Goal: Task Accomplishment & Management: Use online tool/utility

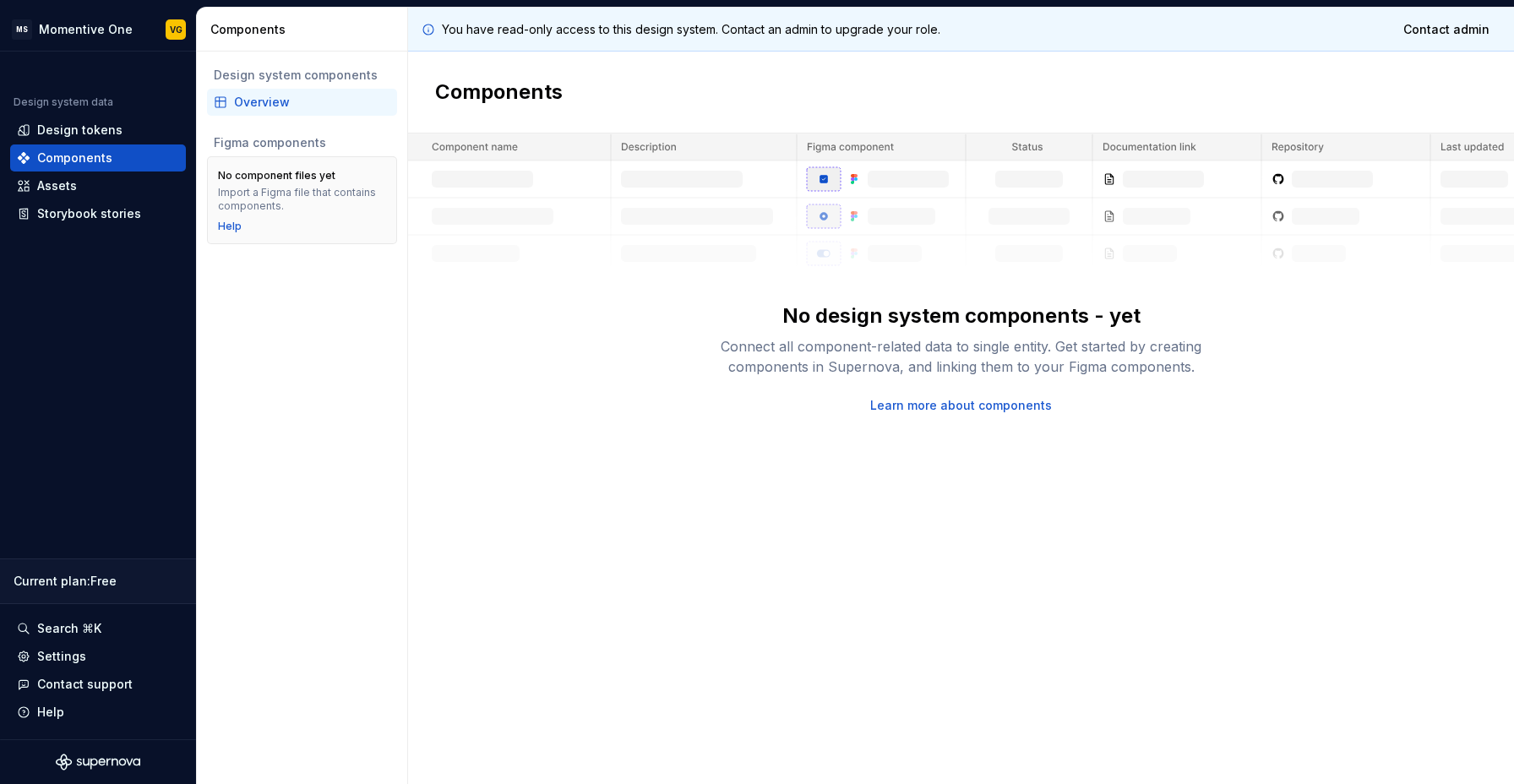
click at [618, 339] on div "No design system components - yet Connect all component-related data to single …" at bounding box center [961, 274] width 1106 height 280
click at [263, 101] on div "Overview" at bounding box center [312, 102] width 157 height 17
click at [59, 181] on div "Assets" at bounding box center [56, 185] width 40 height 17
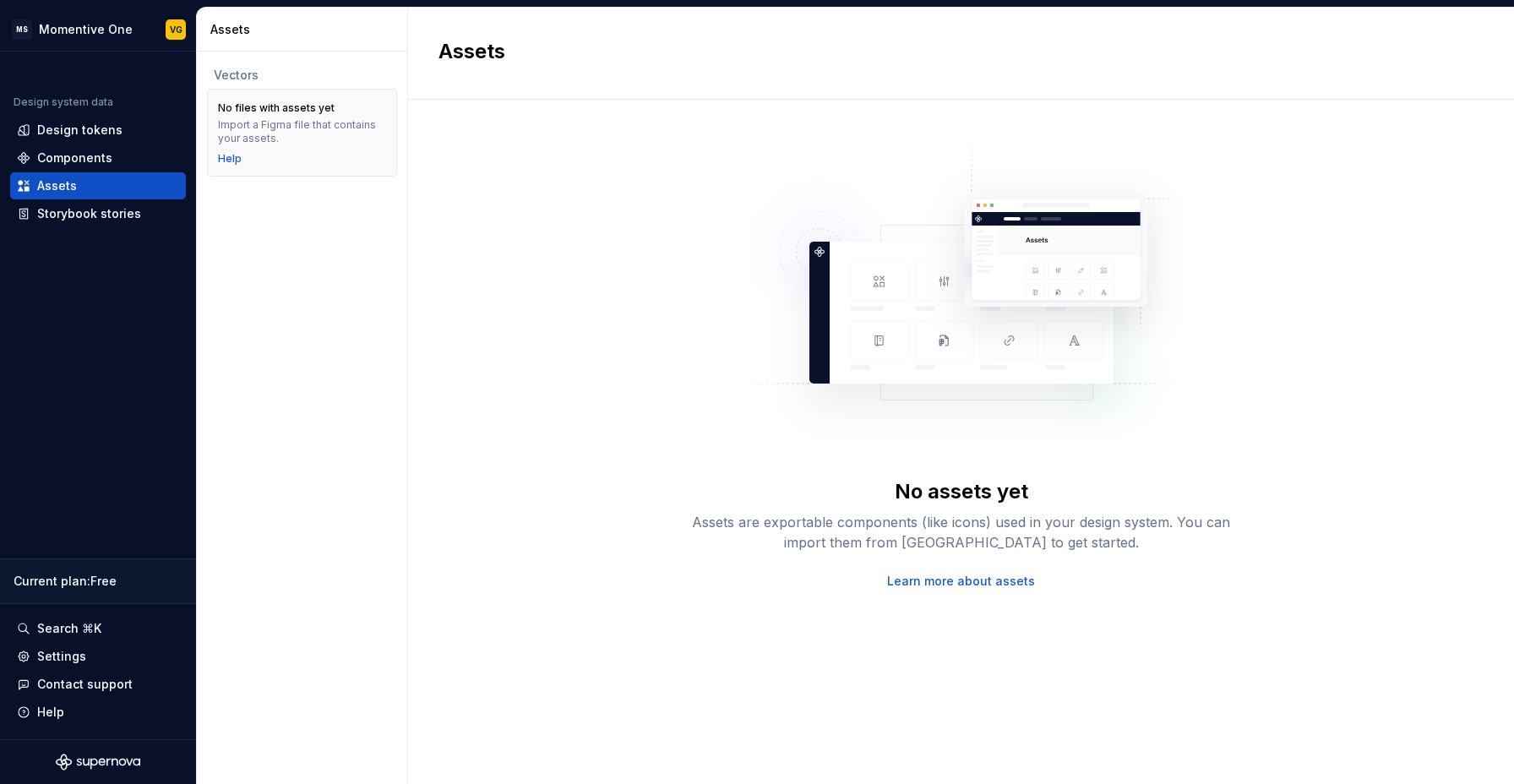
click at [583, 274] on div "No assets yet Assets are exportable components (like icons) used in your design…" at bounding box center [961, 359] width 1045 height 460
click at [782, 521] on div "Assets are exportable components (like icons) used in your design system. You c…" at bounding box center [961, 532] width 541 height 41
click at [1015, 278] on img at bounding box center [961, 298] width 444 height 338
click at [53, 130] on div "Design tokens" at bounding box center [79, 130] width 86 height 17
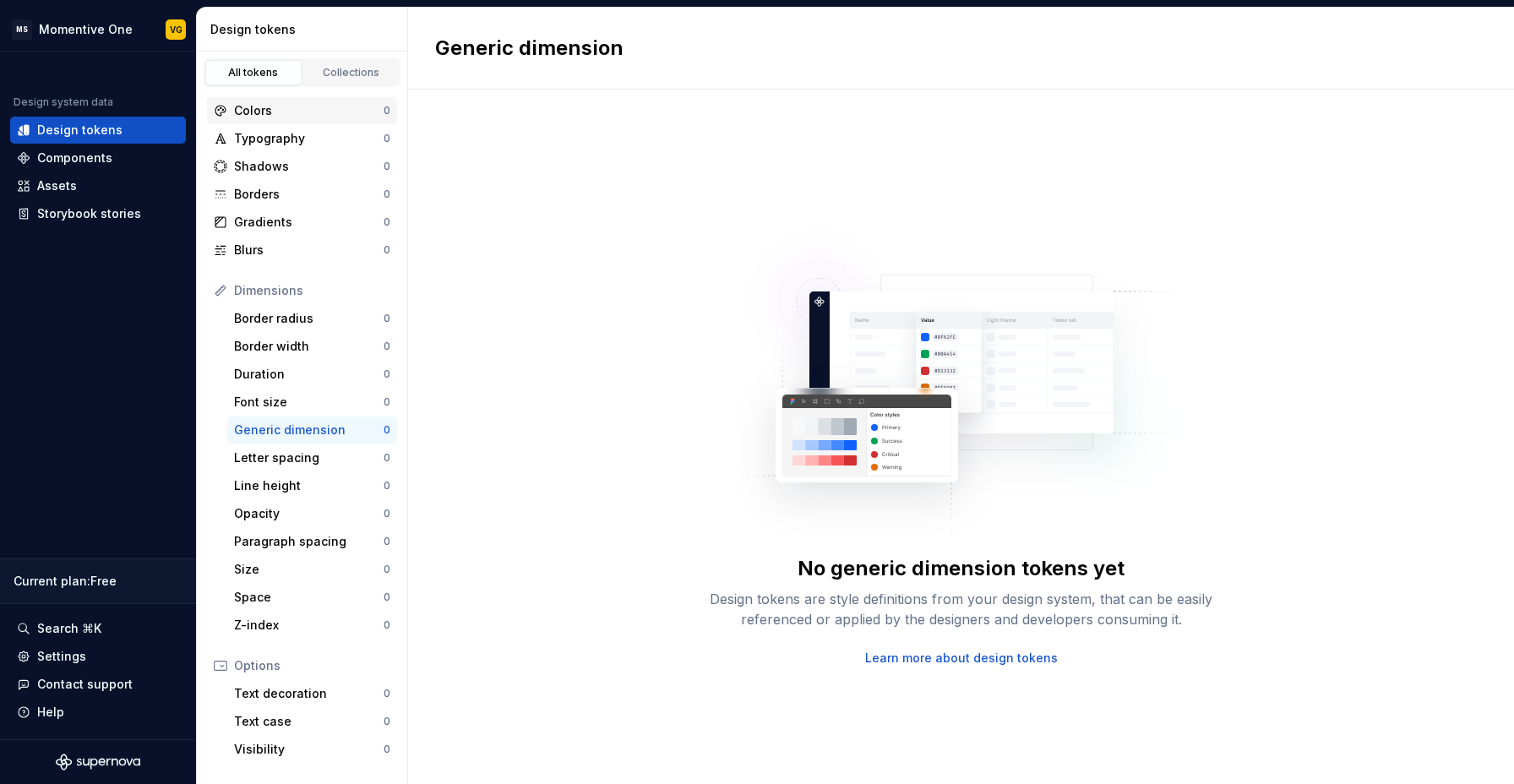
click at [250, 100] on div "Colors 0" at bounding box center [302, 110] width 190 height 27
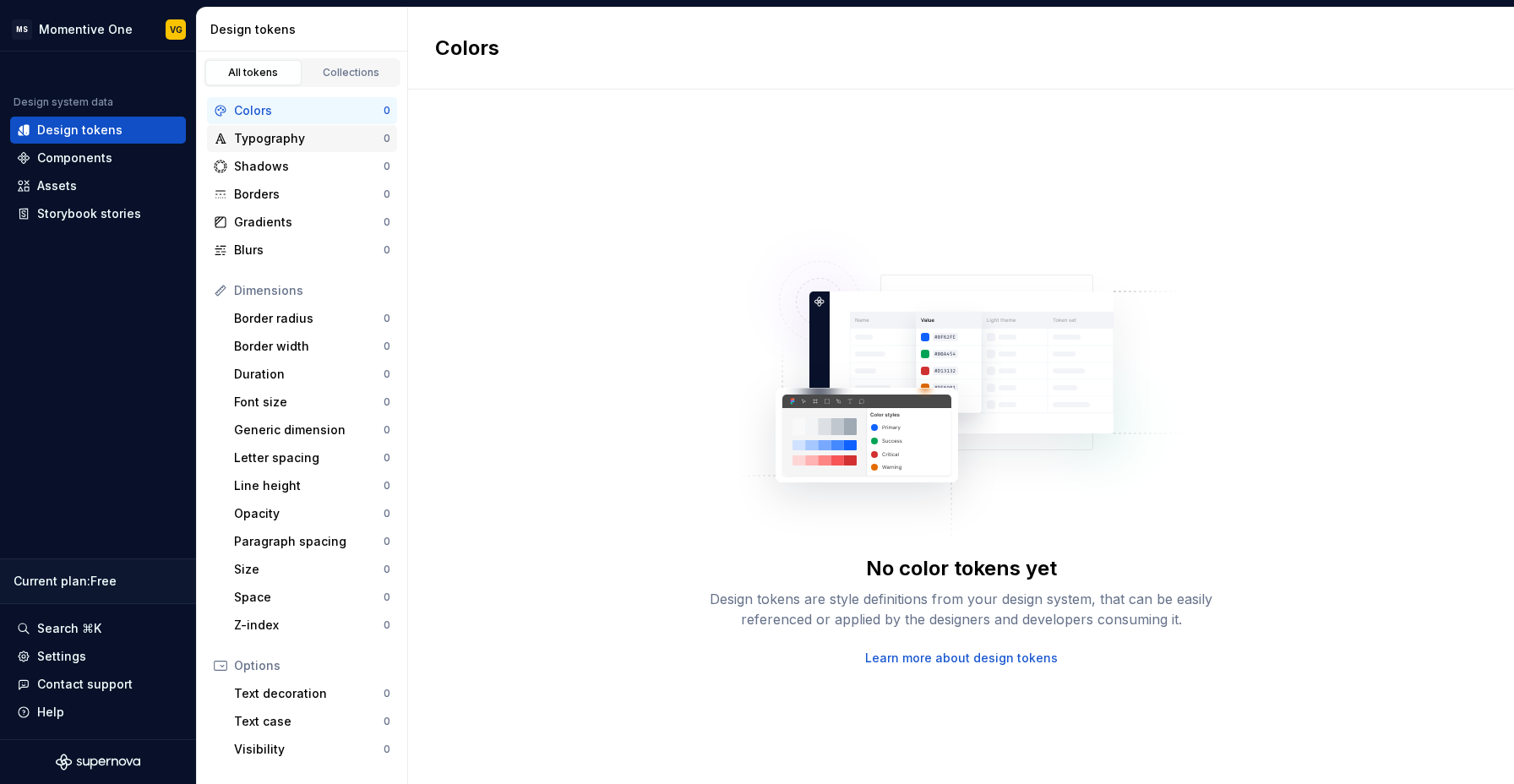
click at [278, 136] on div "Typography" at bounding box center [309, 138] width 149 height 17
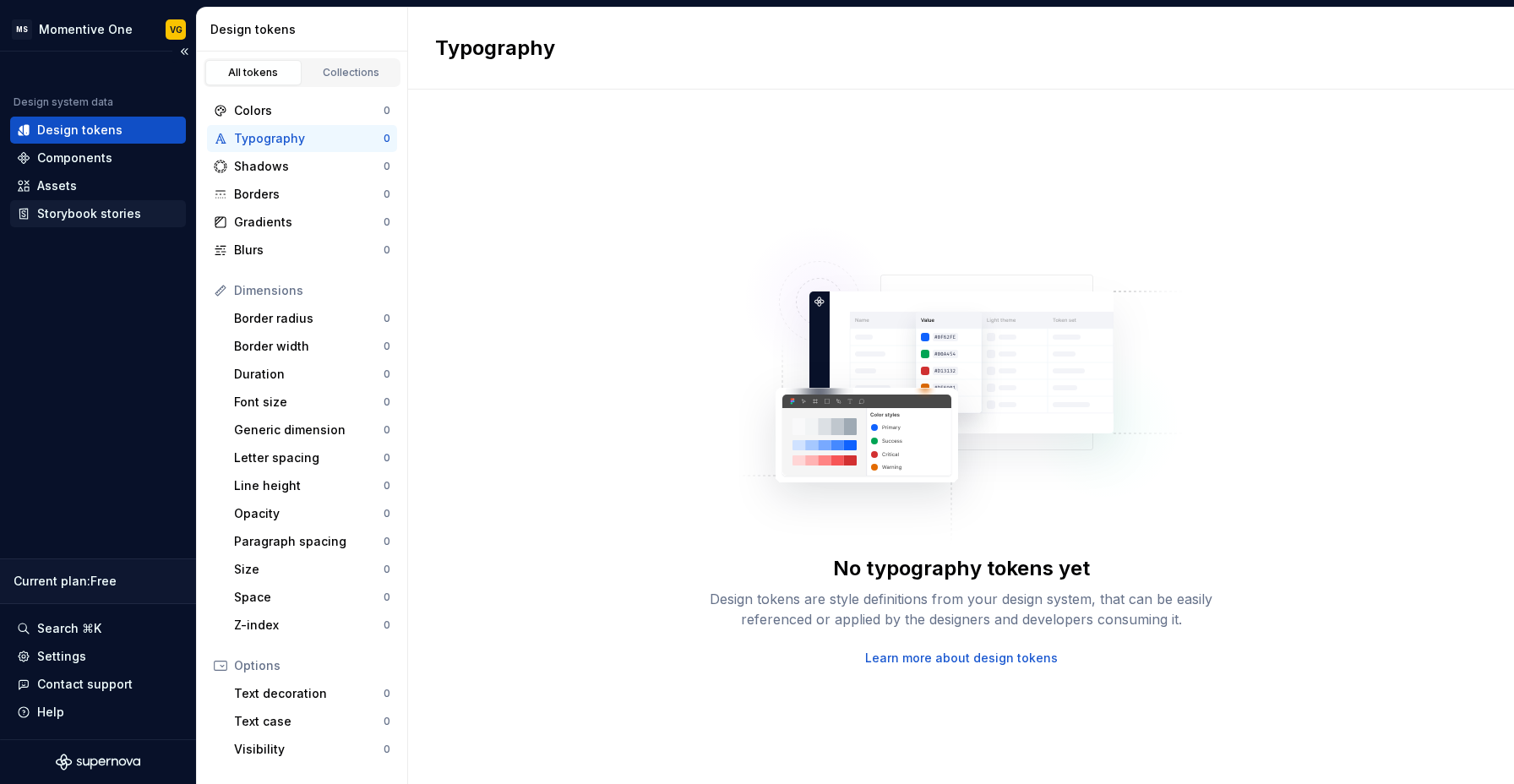
click at [86, 220] on div "Storybook stories" at bounding box center [88, 214] width 104 height 17
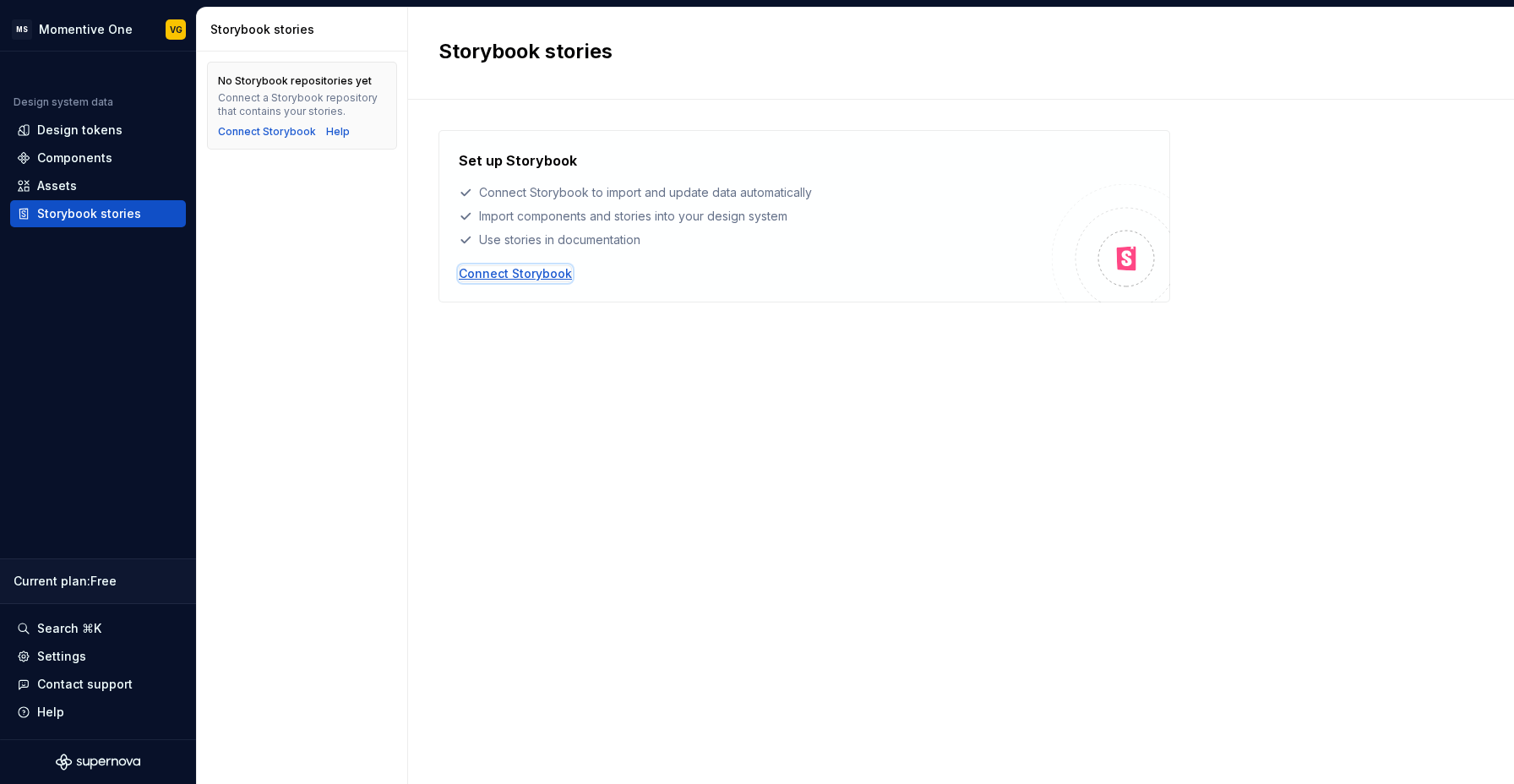
click at [535, 273] on div "Connect Storybook" at bounding box center [515, 274] width 113 height 17
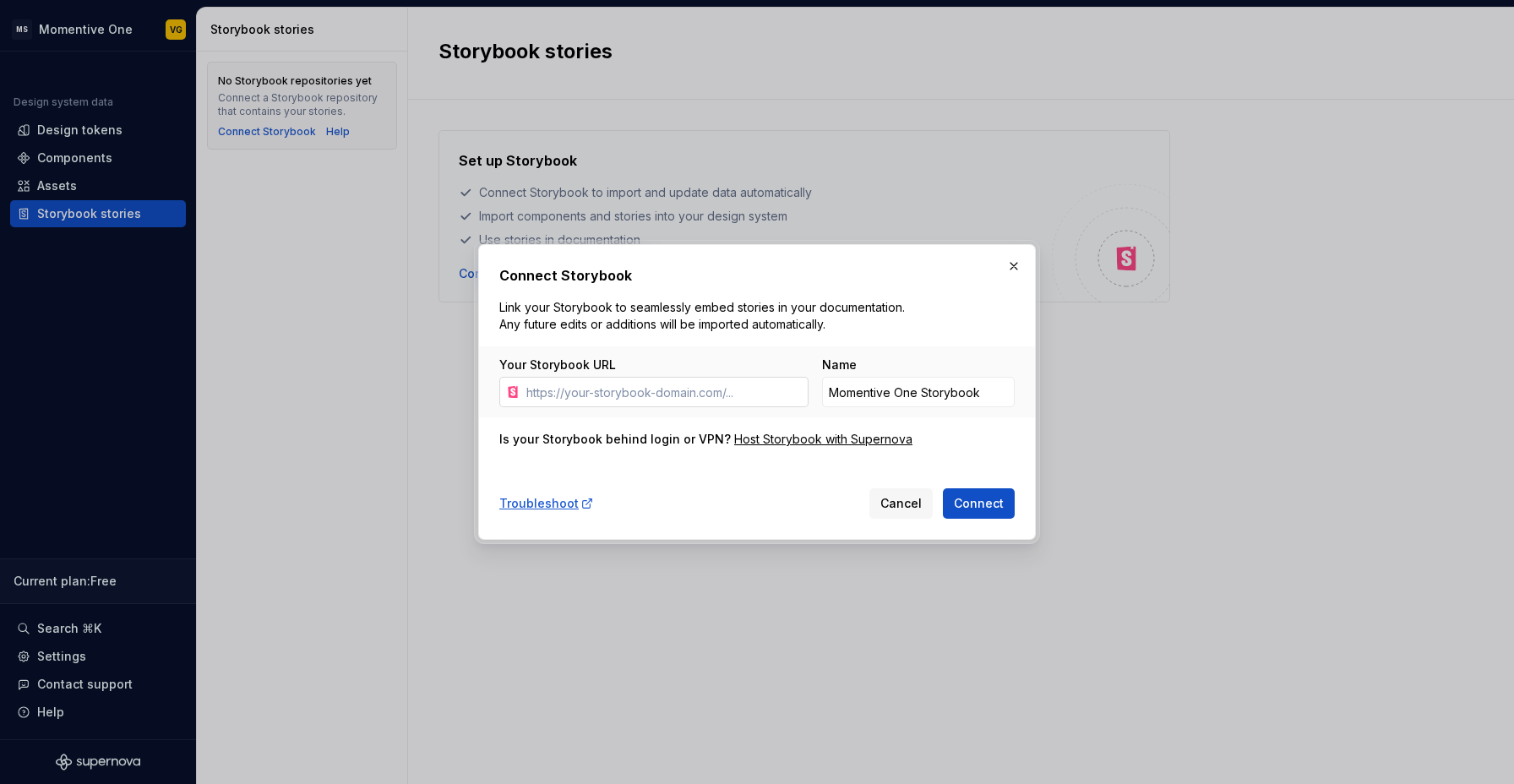
click at [649, 392] on input "Your Storybook URL" at bounding box center [663, 392] width 288 height 30
click at [810, 440] on div "Host Storybook with Supernova" at bounding box center [823, 439] width 178 height 17
click at [888, 500] on span "Cancel" at bounding box center [900, 503] width 41 height 17
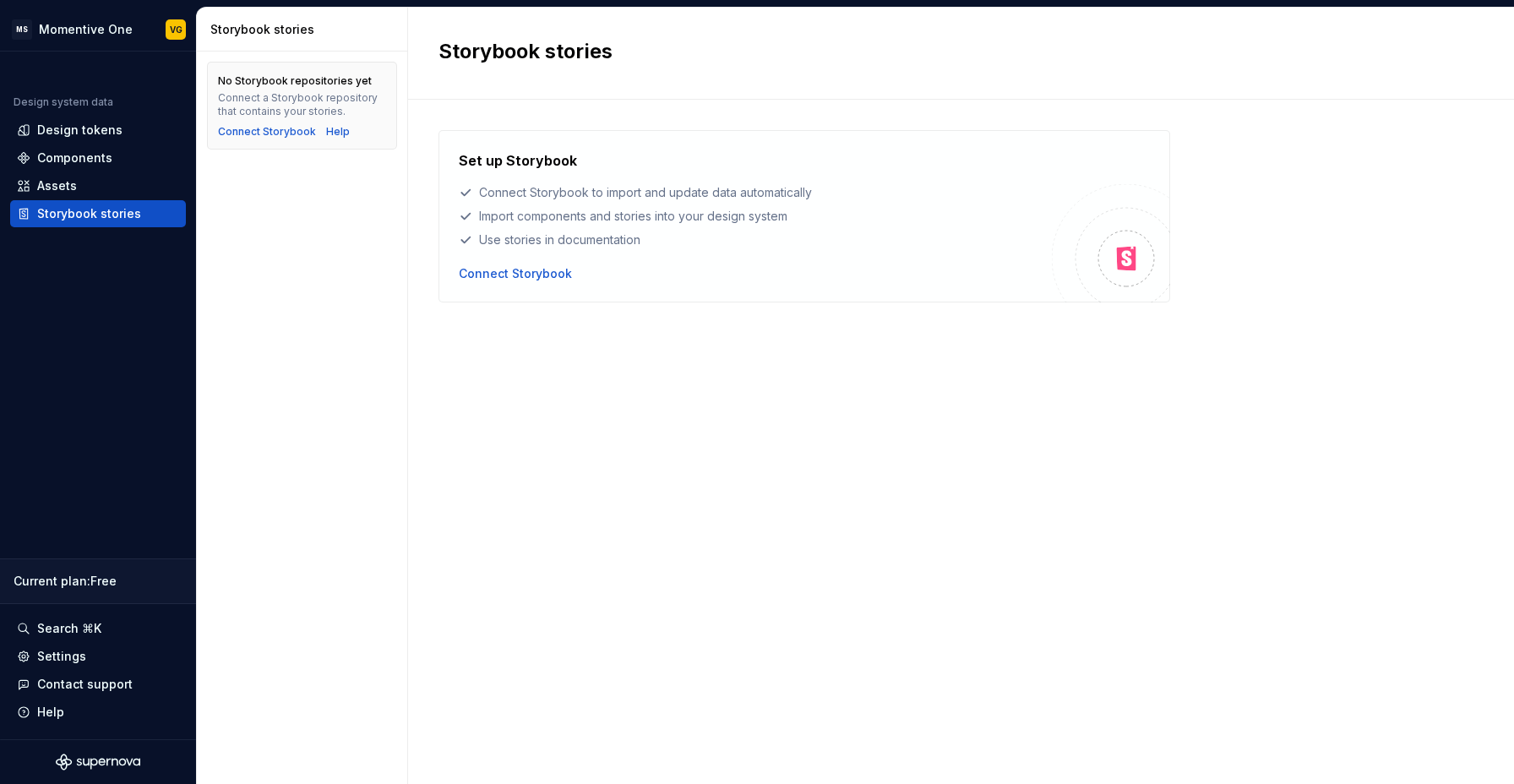
click at [886, 497] on div "Set up Storybook Connect Storybook to import and update data automatically Impo…" at bounding box center [961, 425] width 1045 height 590
click at [36, 184] on div "Assets" at bounding box center [98, 185] width 162 height 17
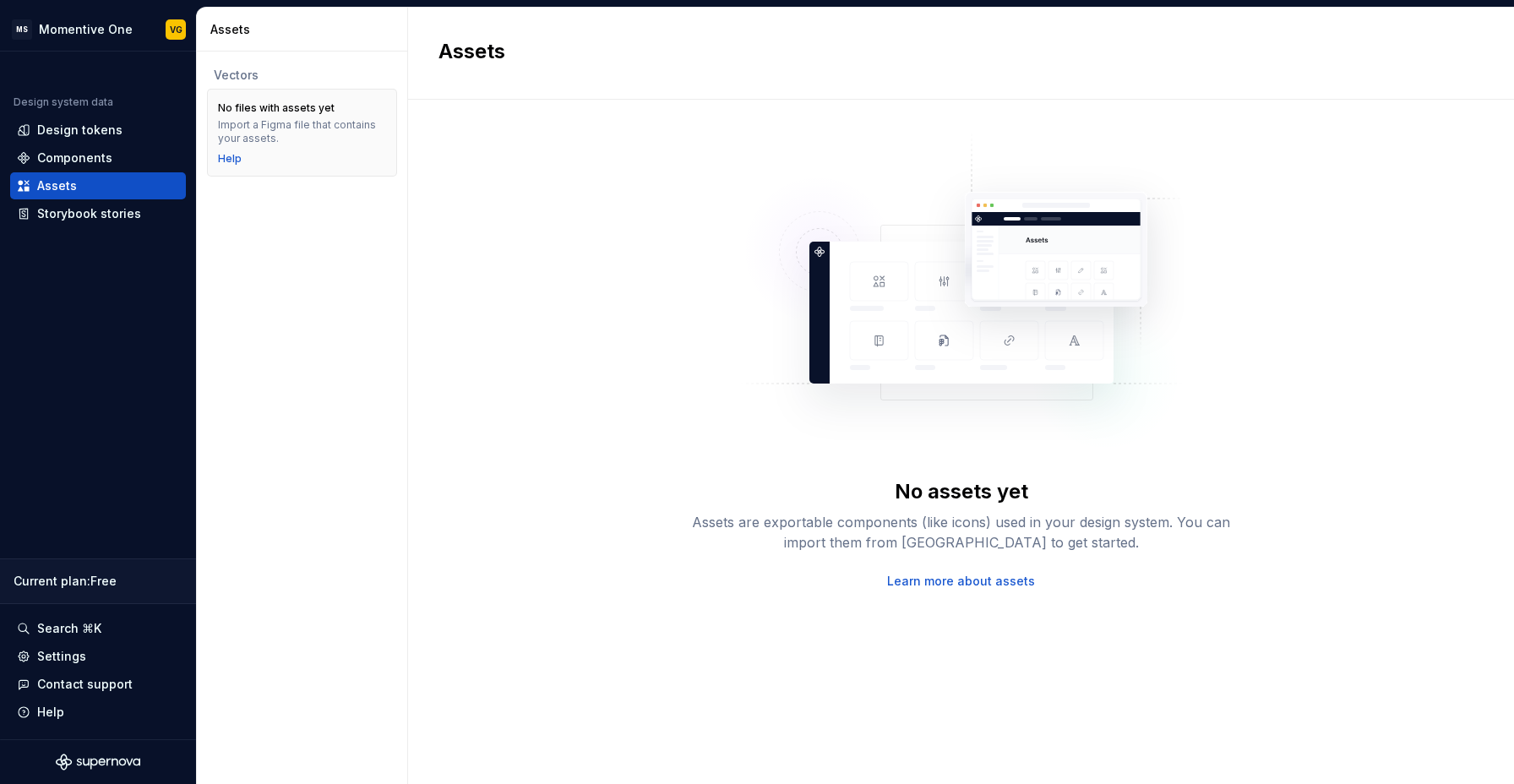
click at [980, 292] on img at bounding box center [961, 298] width 444 height 338
click at [68, 158] on div "Components" at bounding box center [75, 158] width 76 height 17
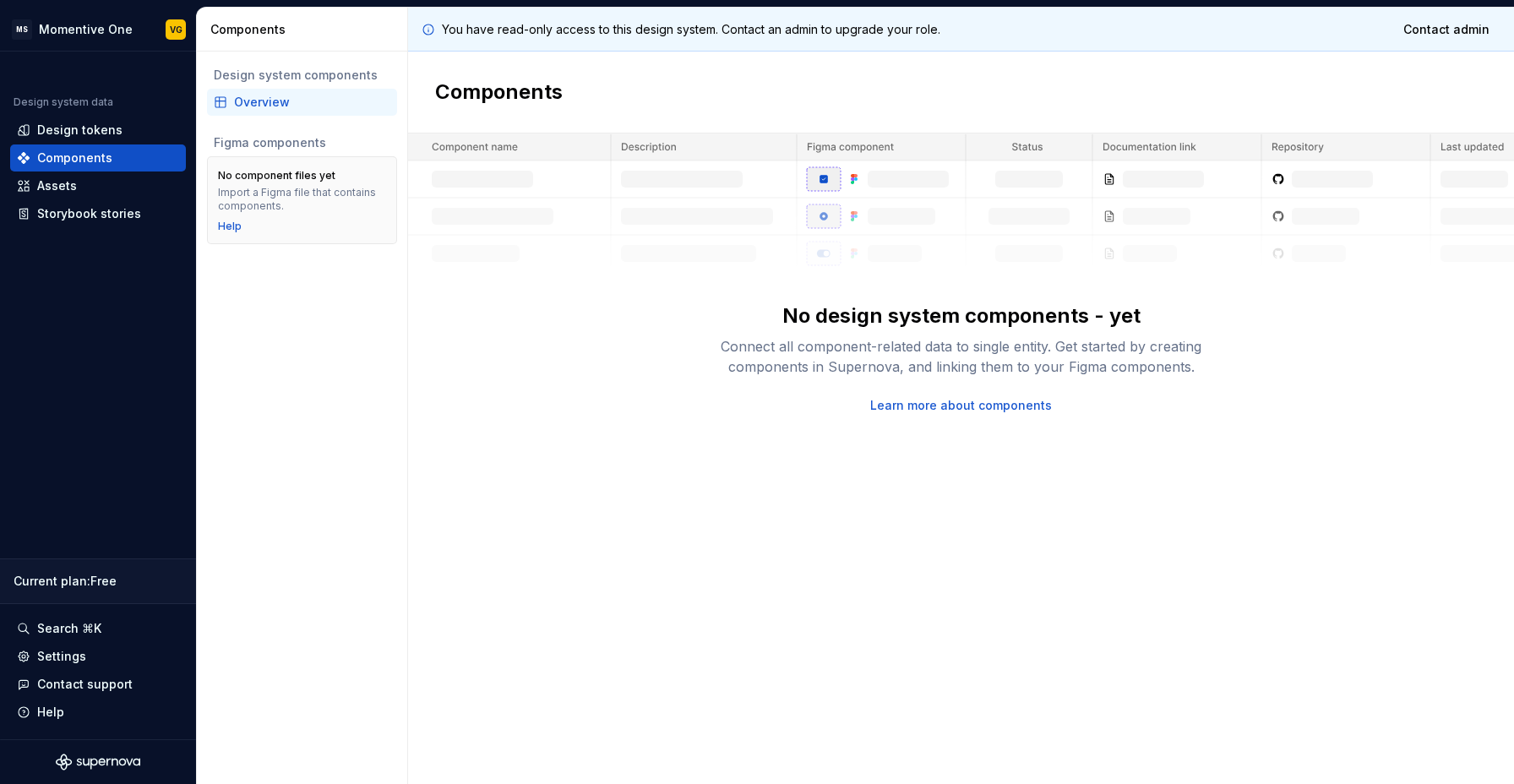
click at [776, 133] on div "Components" at bounding box center [961, 92] width 1106 height 82
click at [36, 123] on div "Design tokens" at bounding box center [98, 130] width 162 height 17
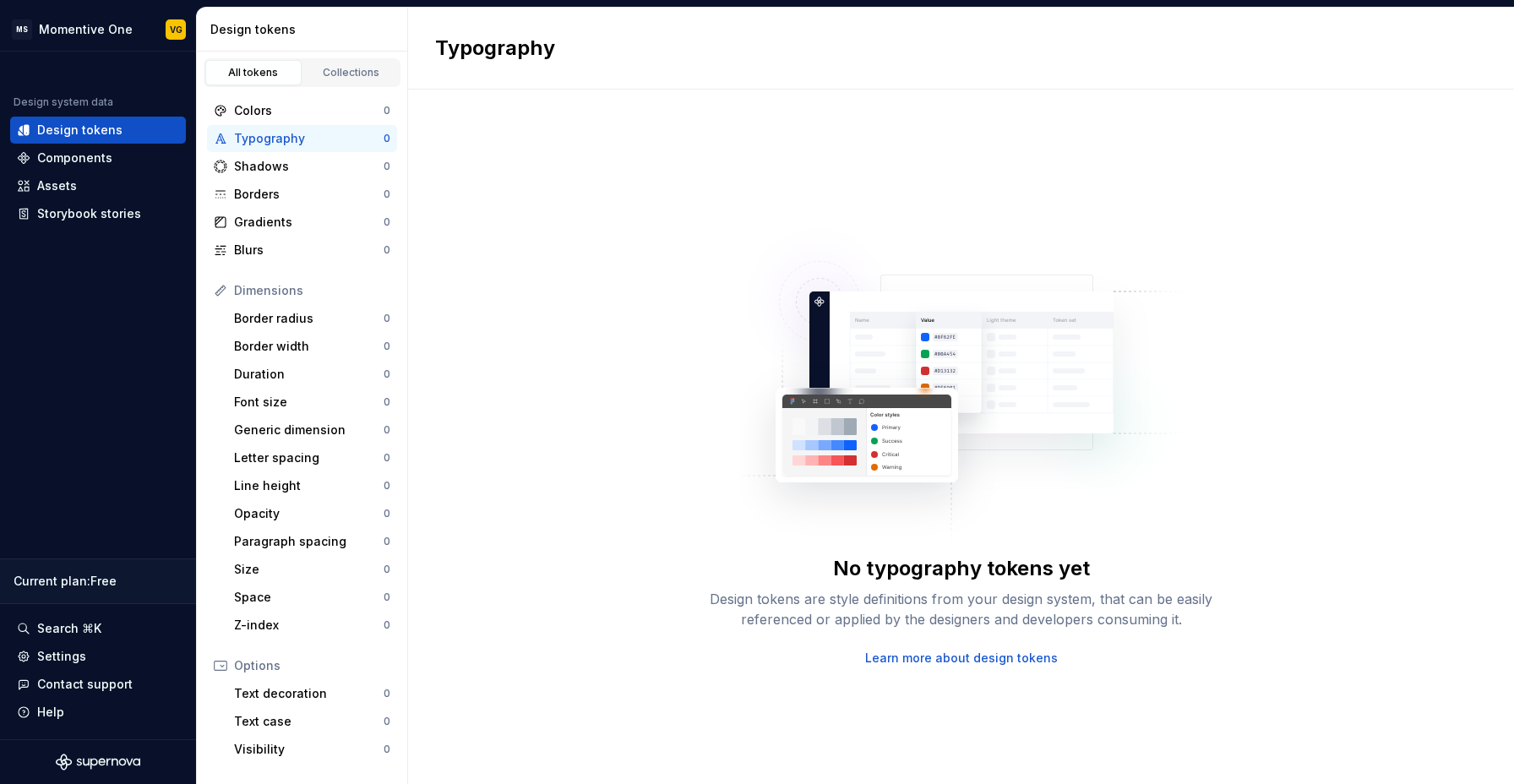
click at [852, 358] on img at bounding box center [961, 376] width 444 height 338
click at [274, 545] on div "Paragraph spacing" at bounding box center [309, 541] width 149 height 17
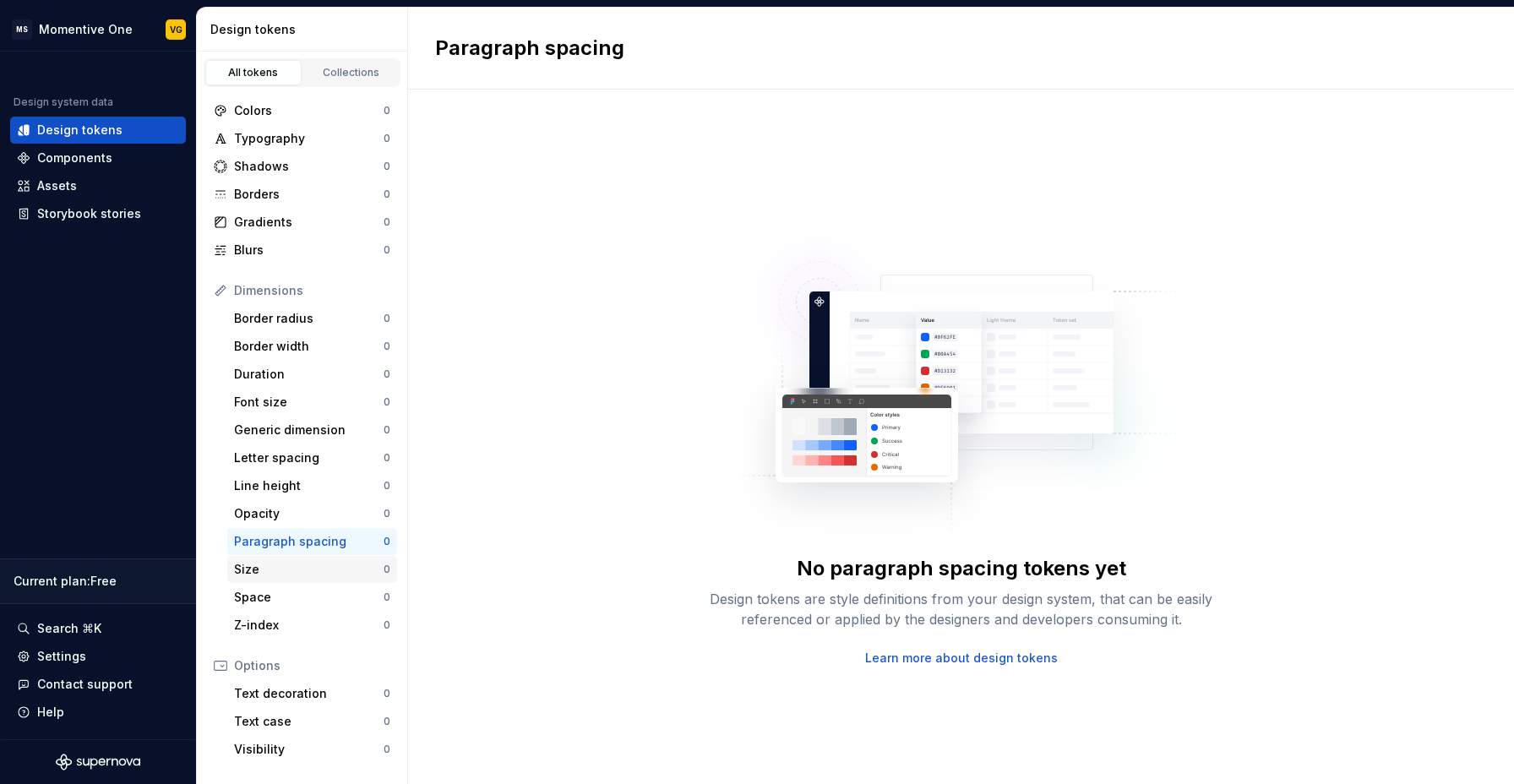
click at [234, 576] on div "Size" at bounding box center [309, 569] width 149 height 17
click at [260, 612] on div "Z-index 0" at bounding box center [312, 625] width 170 height 27
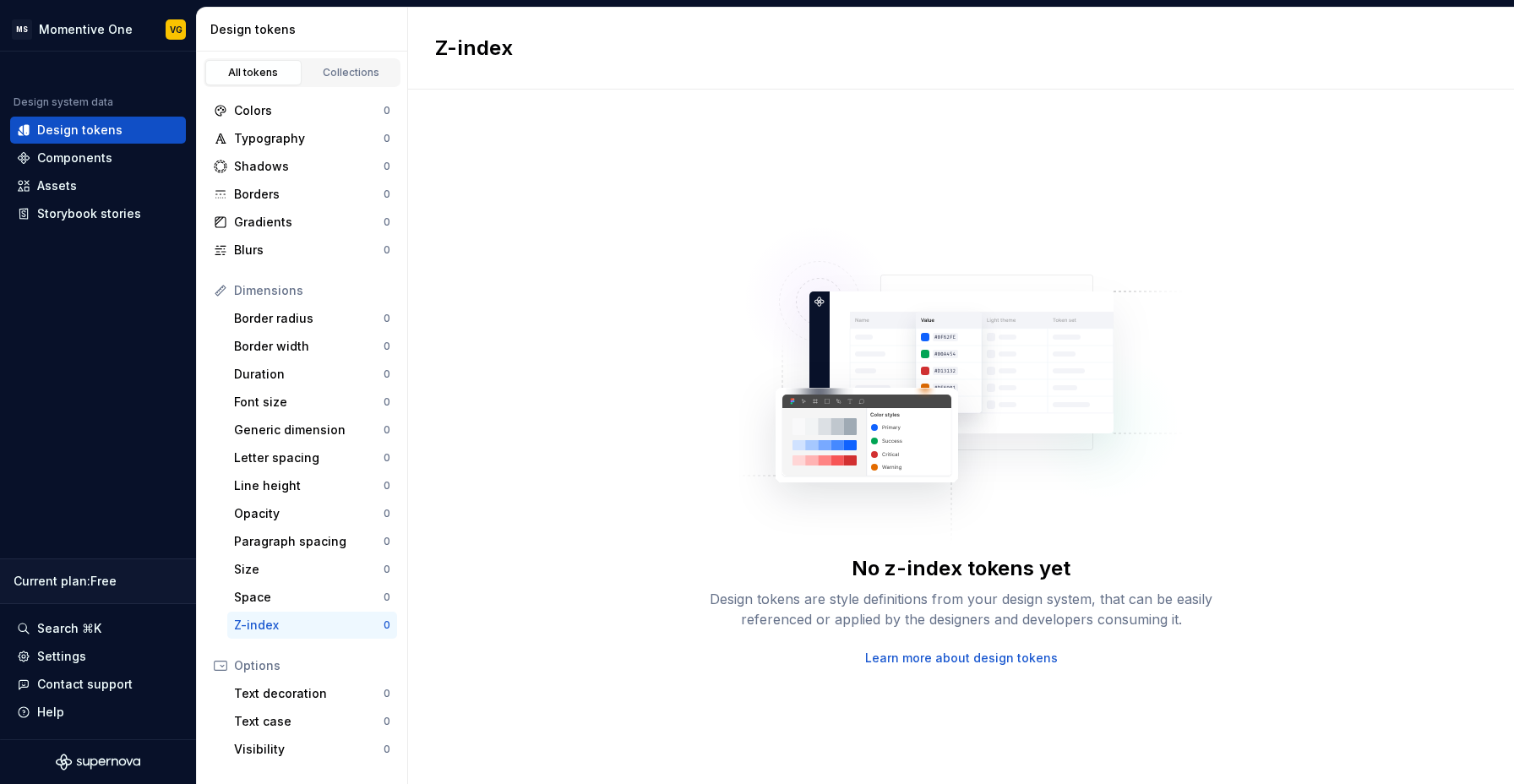
click at [274, 628] on div "Z-index" at bounding box center [309, 625] width 149 height 17
click at [270, 682] on div "Text decoration 0" at bounding box center [312, 693] width 170 height 27
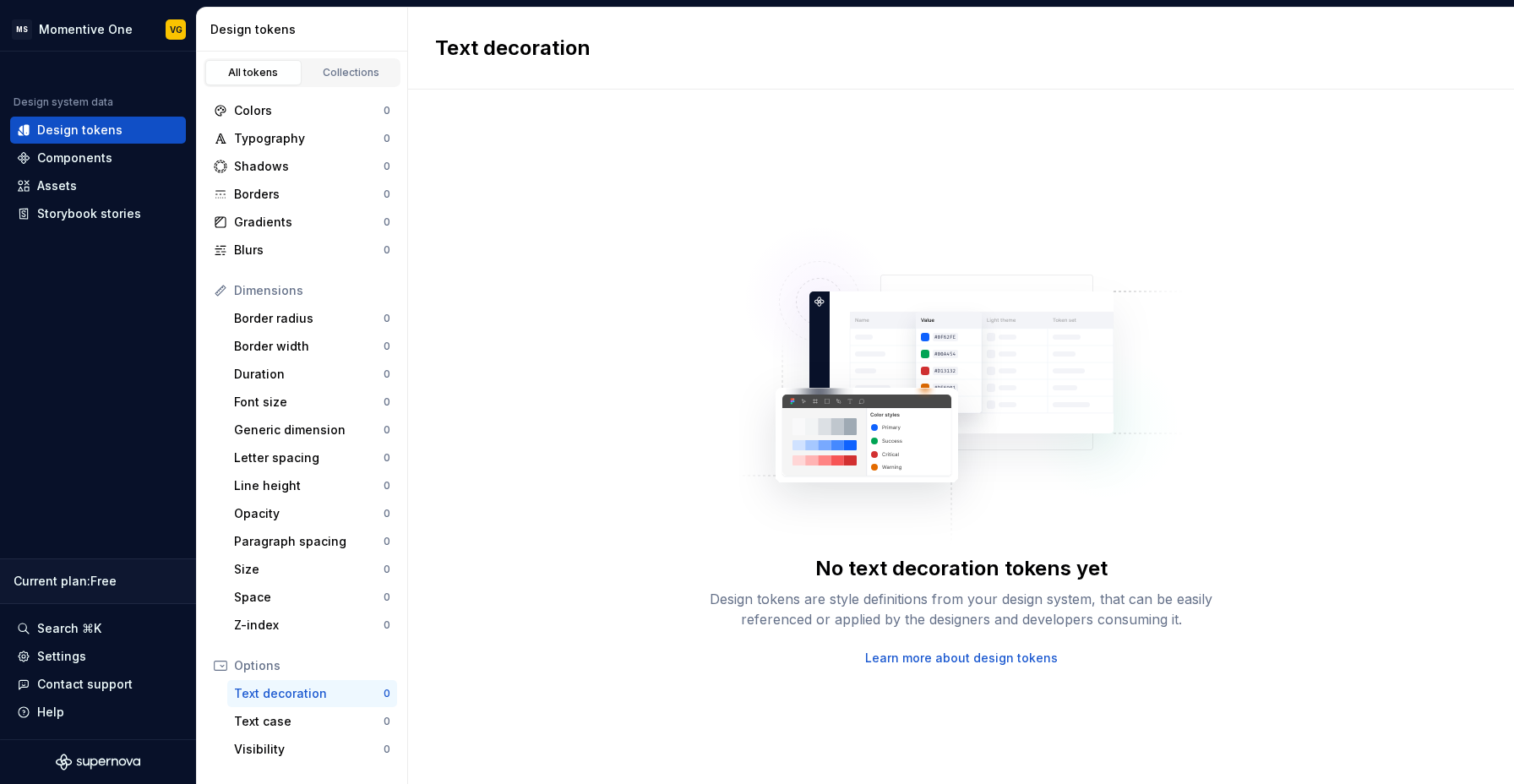
click at [592, 538] on div "No text decoration tokens yet Design tokens are style definitions from your des…" at bounding box center [961, 436] width 1106 height 694
click at [291, 716] on div "Text case" at bounding box center [309, 721] width 149 height 17
click at [663, 404] on div "No text case tokens yet Design tokens are style definitions from your design sy…" at bounding box center [961, 436] width 1106 height 694
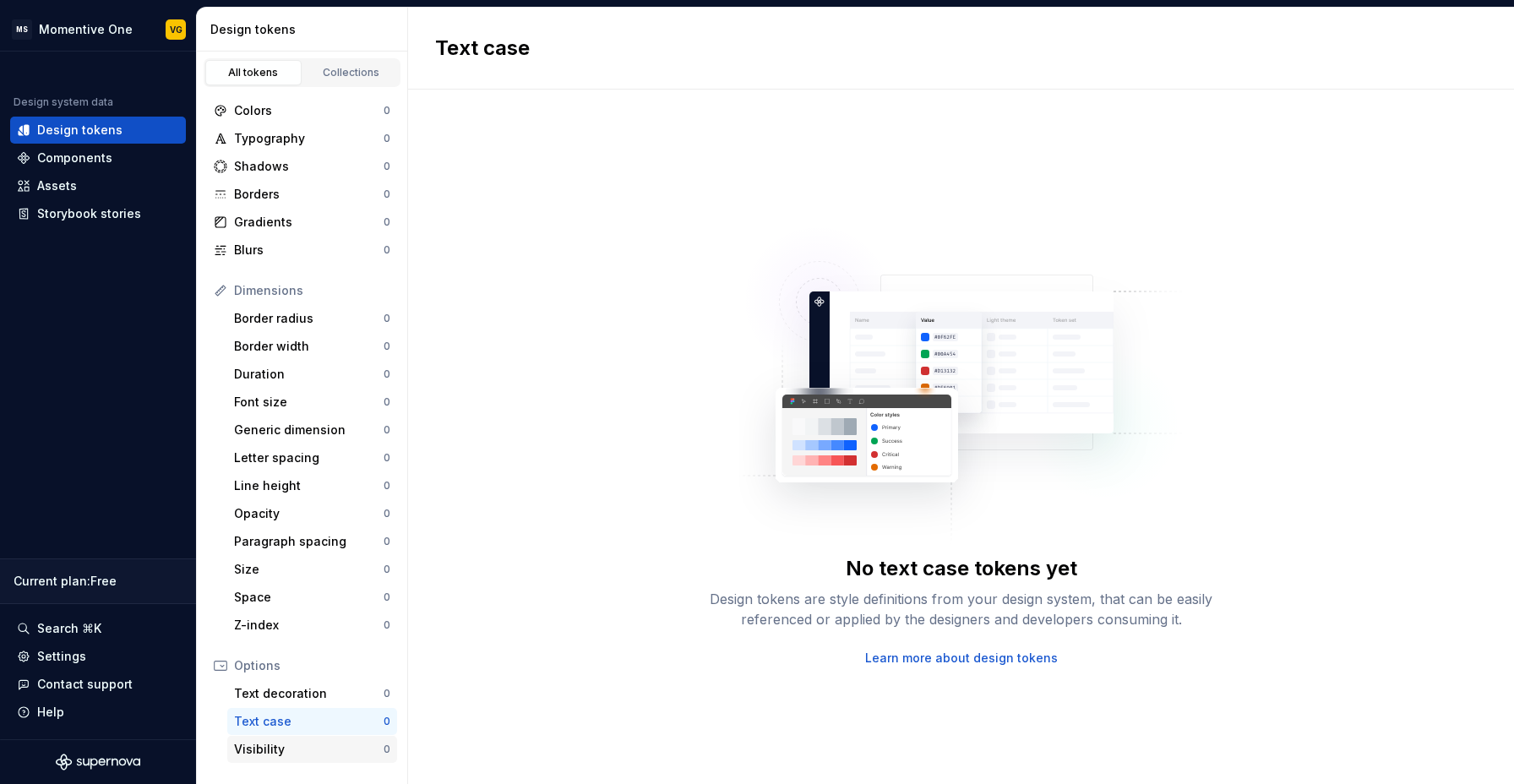
click at [264, 744] on div "Visibility" at bounding box center [309, 749] width 149 height 17
click at [88, 216] on div "Storybook stories" at bounding box center [88, 214] width 104 height 17
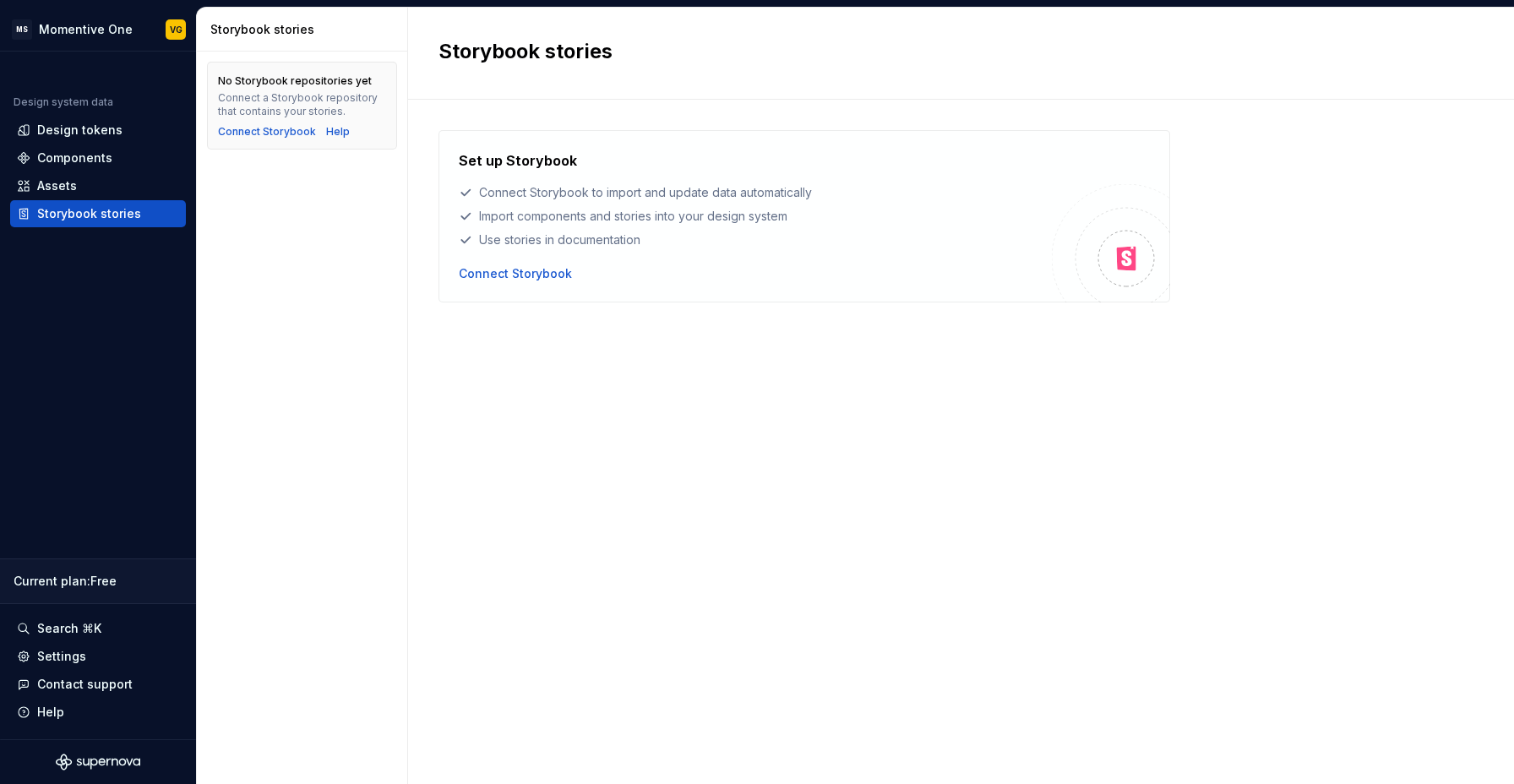
click at [683, 428] on div "Set up Storybook Connect Storybook to import and update data automatically Impo…" at bounding box center [961, 425] width 1045 height 590
click at [752, 356] on div "Set up Storybook Connect Storybook to import and update data automatically Impo…" at bounding box center [961, 425] width 1045 height 590
click at [65, 131] on div "Design tokens" at bounding box center [79, 130] width 86 height 17
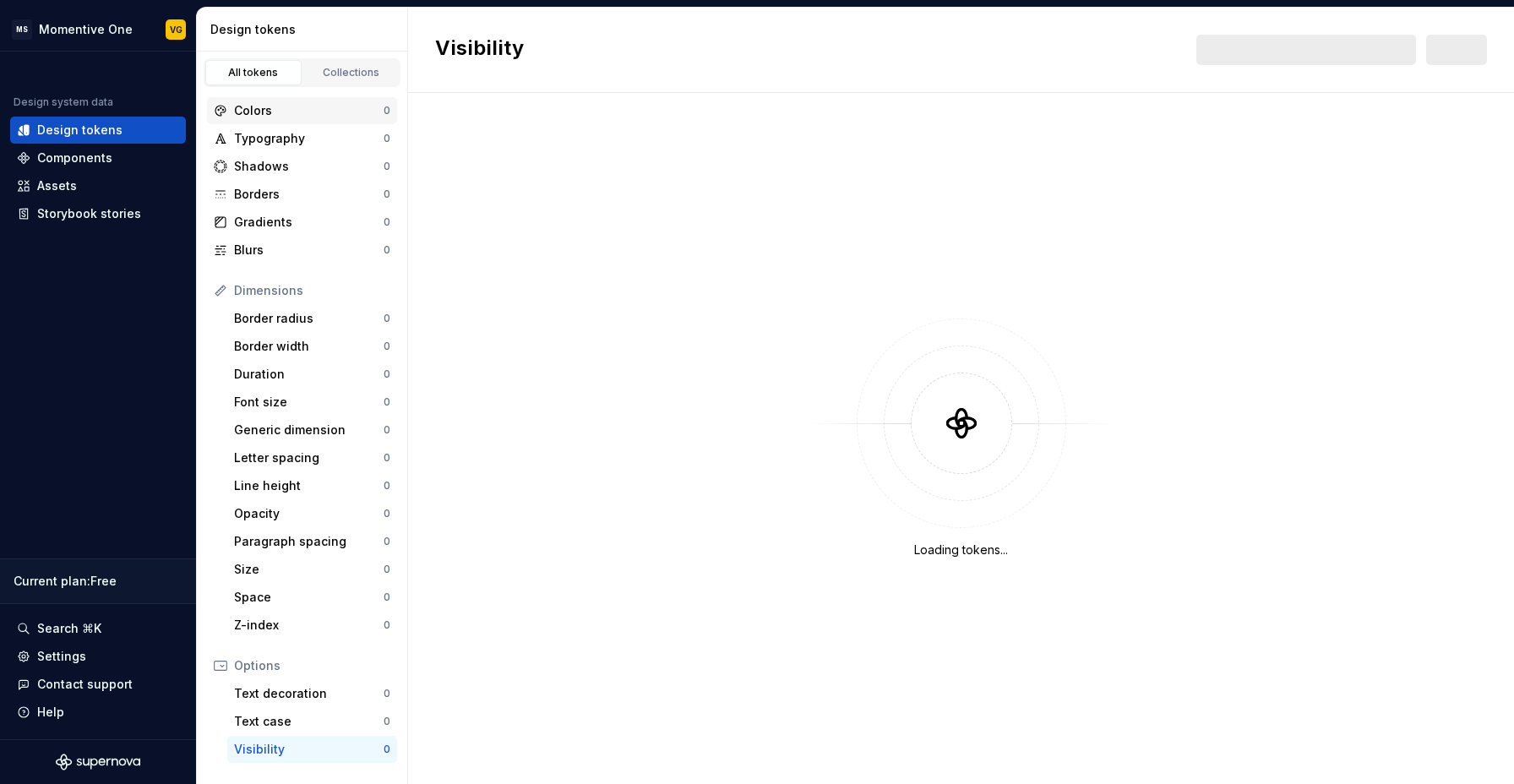
click at [259, 111] on div "Colors" at bounding box center [309, 111] width 149 height 17
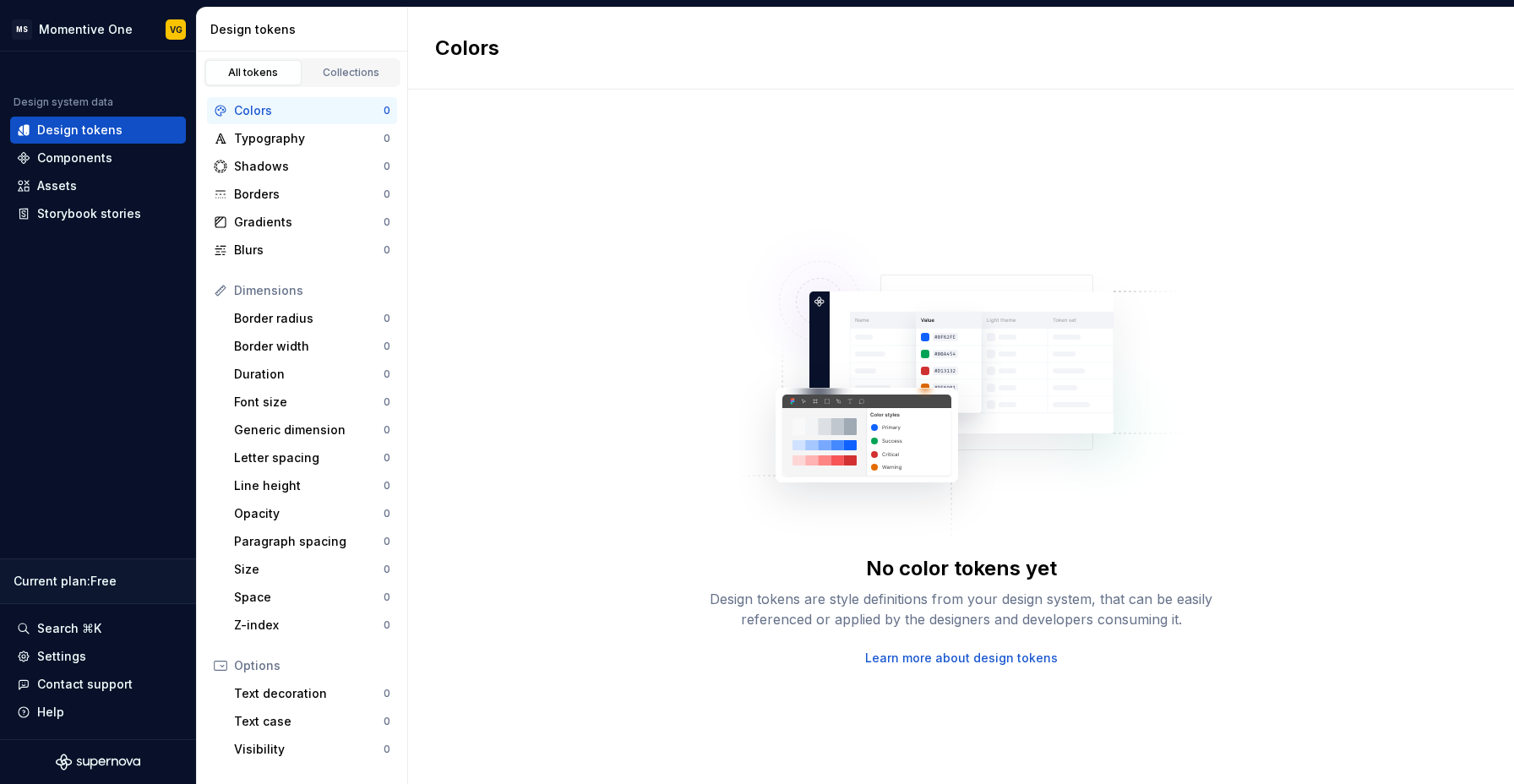
click at [977, 547] on div "No color tokens yet Design tokens are style definitions from your design system…" at bounding box center [961, 437] width 541 height 460
click at [62, 159] on div "Components" at bounding box center [75, 158] width 76 height 17
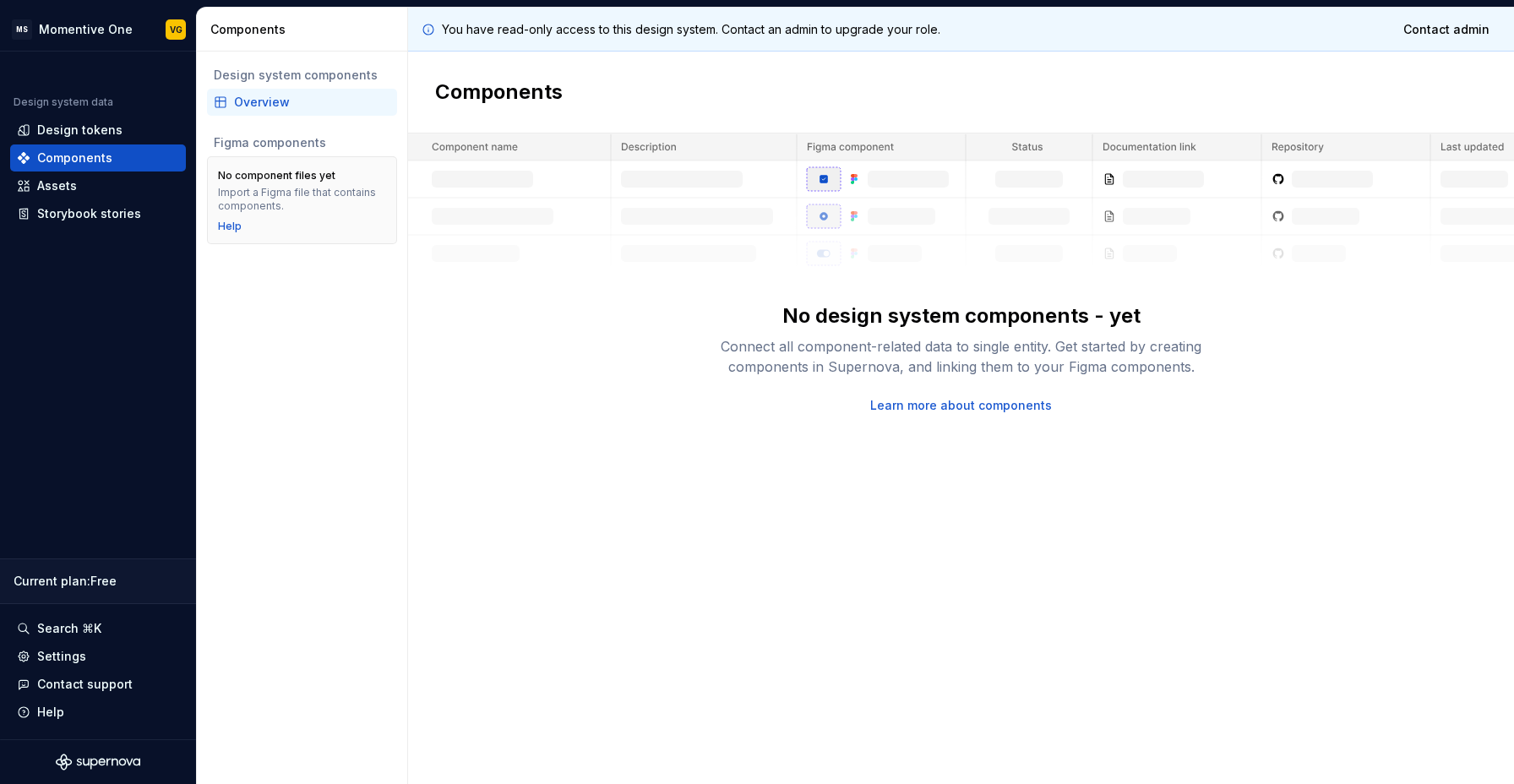
click at [780, 285] on div "No design system components - yet Connect all component-related data to single …" at bounding box center [961, 274] width 1106 height 280
drag, startPoint x: 510, startPoint y: 25, endPoint x: 747, endPoint y: 32, distance: 237.1
click at [747, 32] on p "You have read-only access to this design system. Contact an admin to upgrade yo…" at bounding box center [690, 29] width 499 height 17
click at [767, 30] on p "You have read-only access to this design system. Contact an admin to upgrade yo…" at bounding box center [690, 29] width 499 height 17
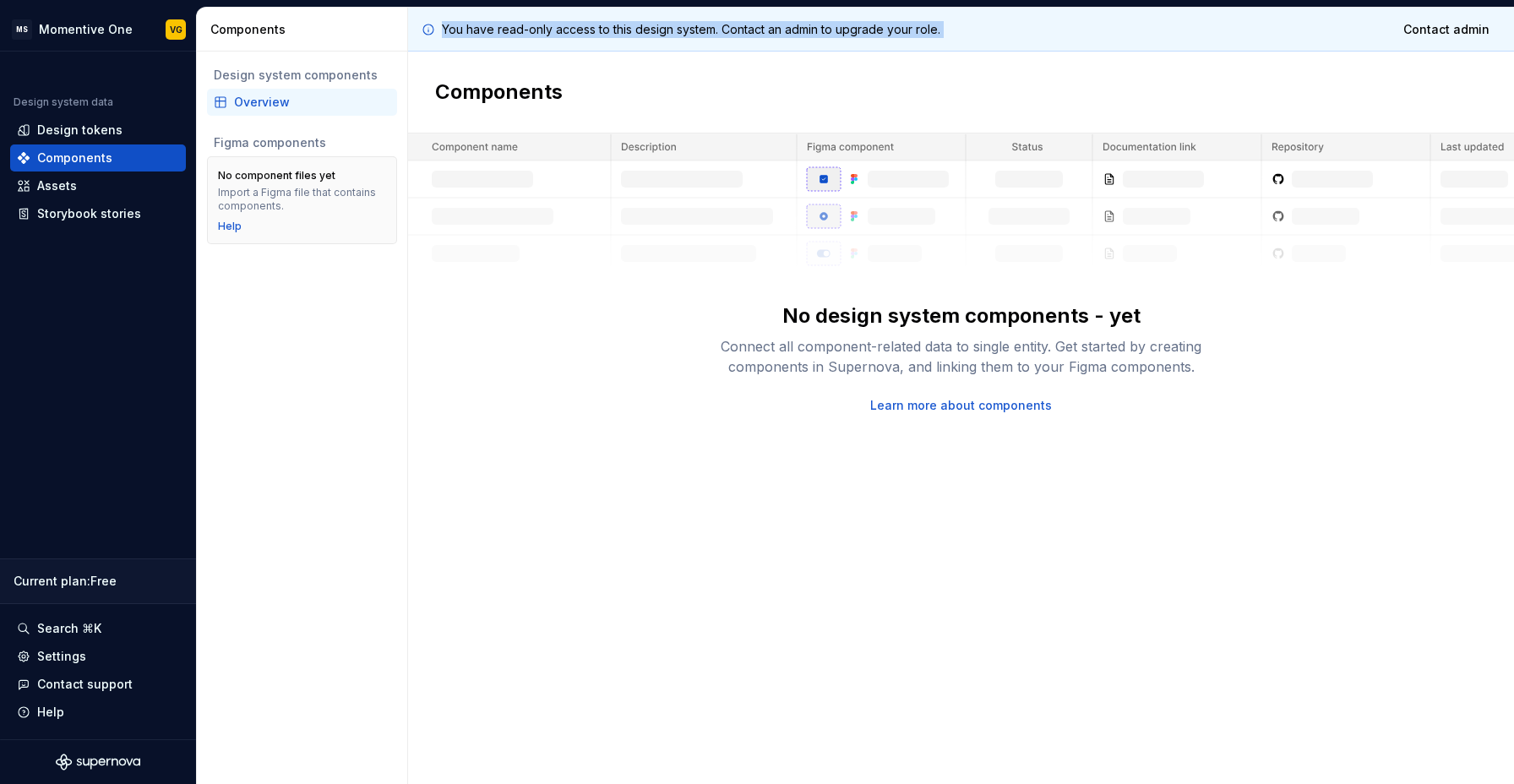
click at [767, 30] on p "You have read-only access to this design system. Contact an admin to upgrade yo…" at bounding box center [690, 29] width 499 height 17
click at [745, 181] on img at bounding box center [961, 203] width 1106 height 138
click at [626, 435] on div "You have read-only access to this design system. Contact an admin to upgrade yo…" at bounding box center [961, 395] width 1106 height 776
click at [270, 135] on div "Figma components" at bounding box center [302, 143] width 177 height 17
click at [632, 379] on div "No design system components - yet Connect all component-related data to single …" at bounding box center [961, 274] width 1106 height 280
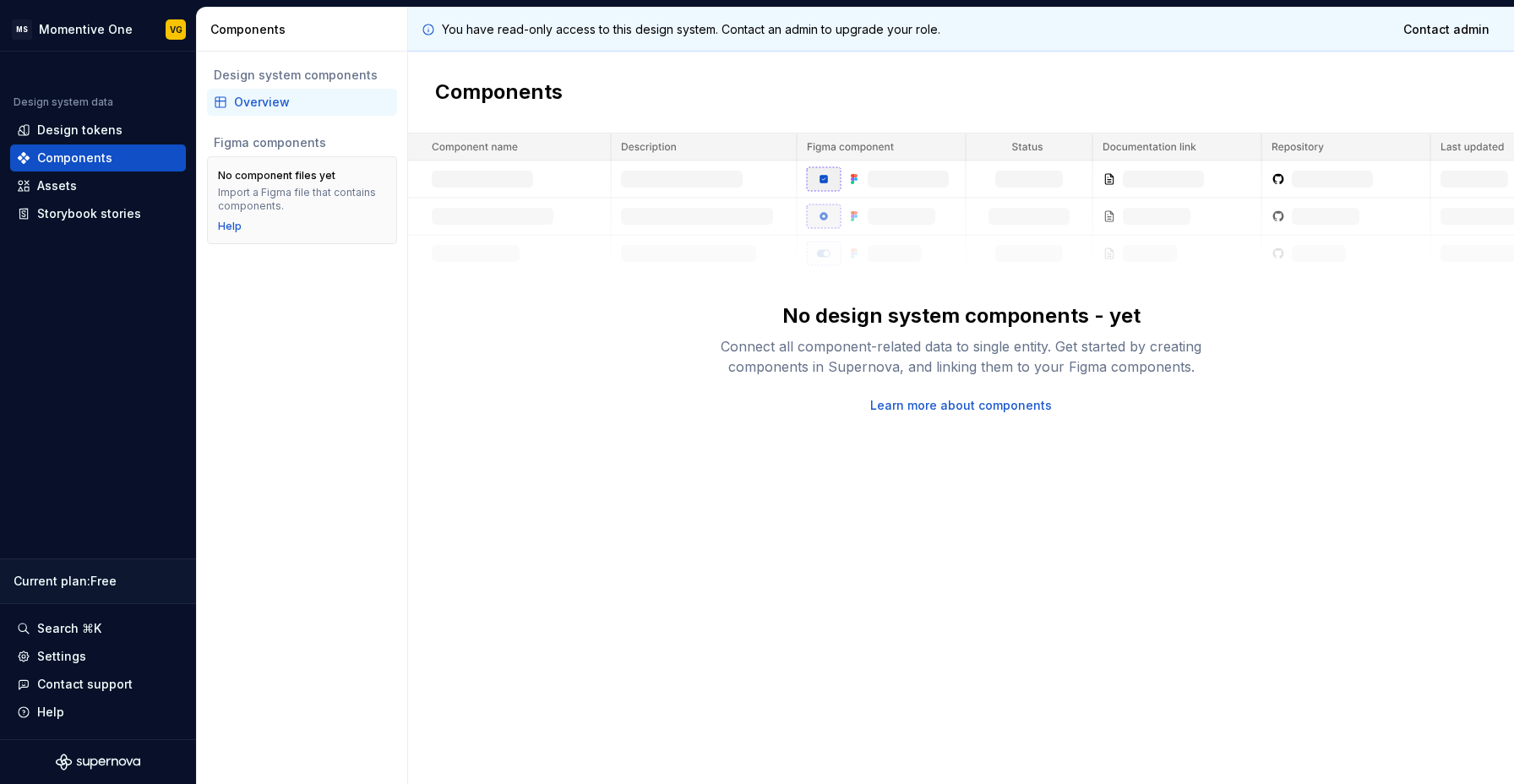
click at [329, 333] on div "Design system components Overview Figma components No component files yet Impor…" at bounding box center [302, 417] width 210 height 732
click at [479, 350] on div "No design system components - yet Connect all component-related data to single …" at bounding box center [961, 274] width 1106 height 280
click at [278, 103] on div "Overview" at bounding box center [312, 102] width 157 height 17
click at [495, 394] on div "No design system components - yet Connect all component-related data to single …" at bounding box center [961, 274] width 1106 height 280
click at [117, 217] on div "Storybook stories" at bounding box center [88, 214] width 104 height 17
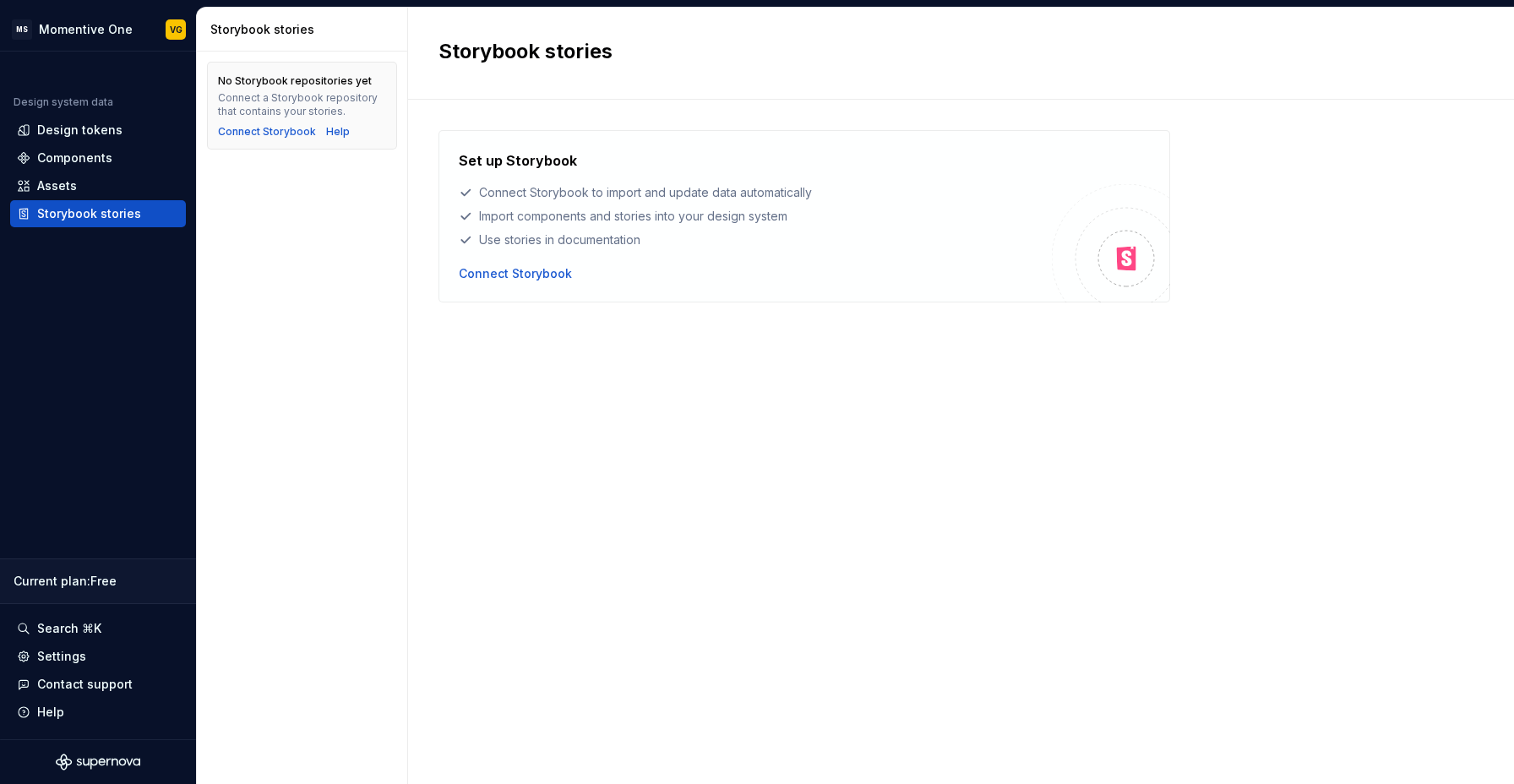
click at [816, 453] on div "Set up Storybook Connect Storybook to import and update data automatically Impo…" at bounding box center [961, 425] width 1045 height 590
click at [473, 275] on div "Connect Storybook" at bounding box center [515, 274] width 113 height 17
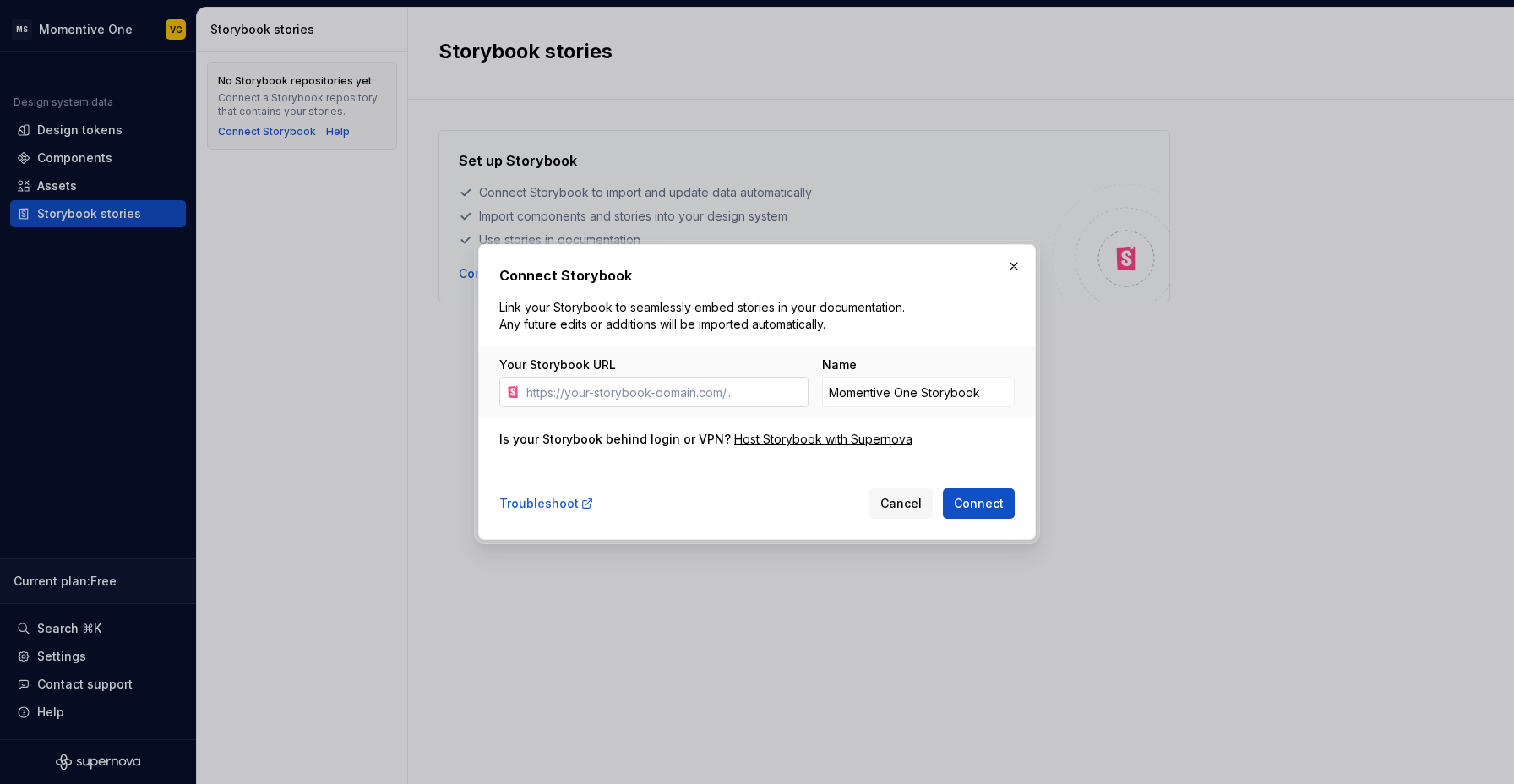
click at [651, 400] on input "Your Storybook URL" at bounding box center [663, 392] width 288 height 30
click at [999, 499] on span "Connect" at bounding box center [979, 503] width 50 height 17
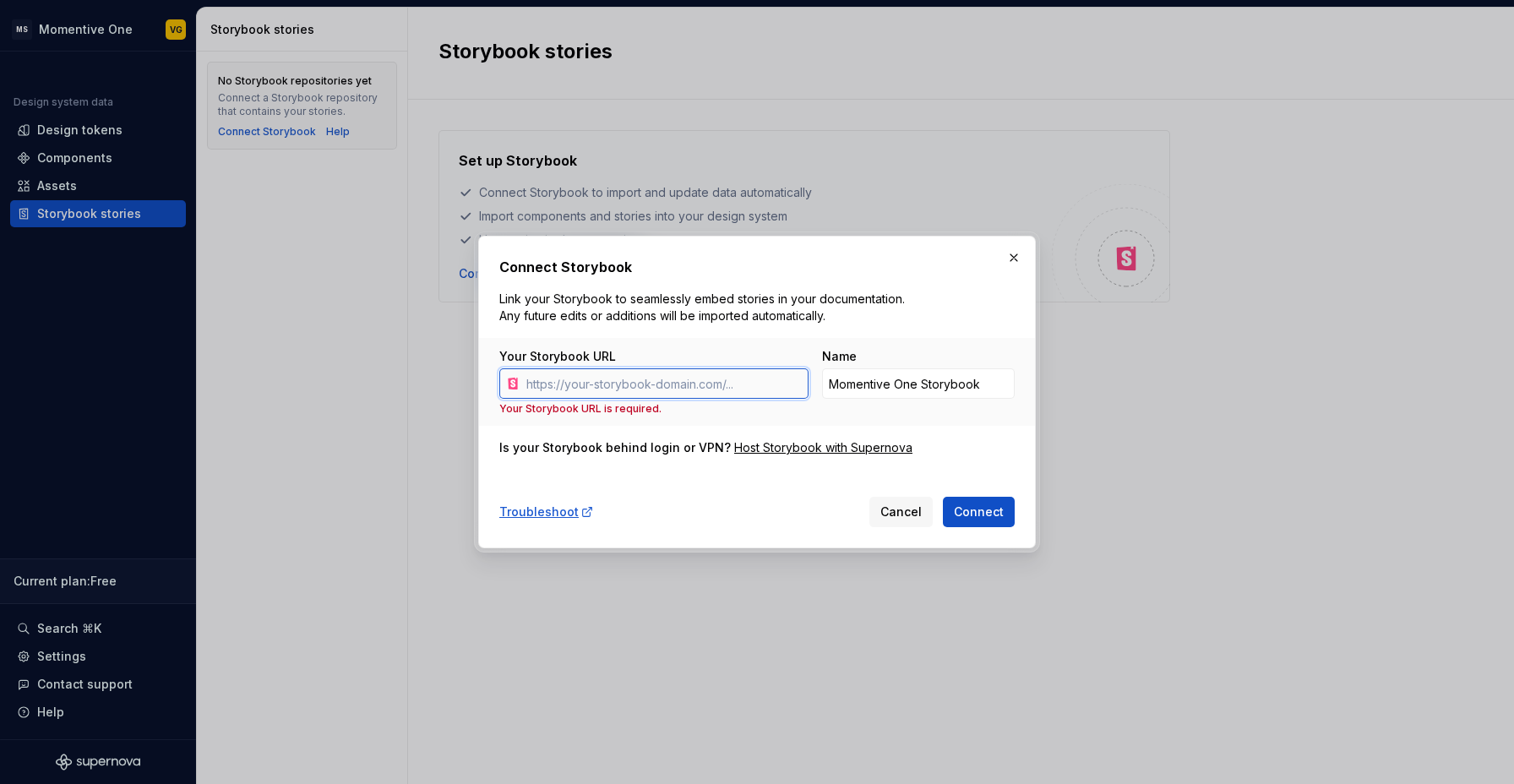
click at [652, 383] on input "Your Storybook URL" at bounding box center [663, 383] width 288 height 30
paste input "[URL][DOMAIN_NAME]"
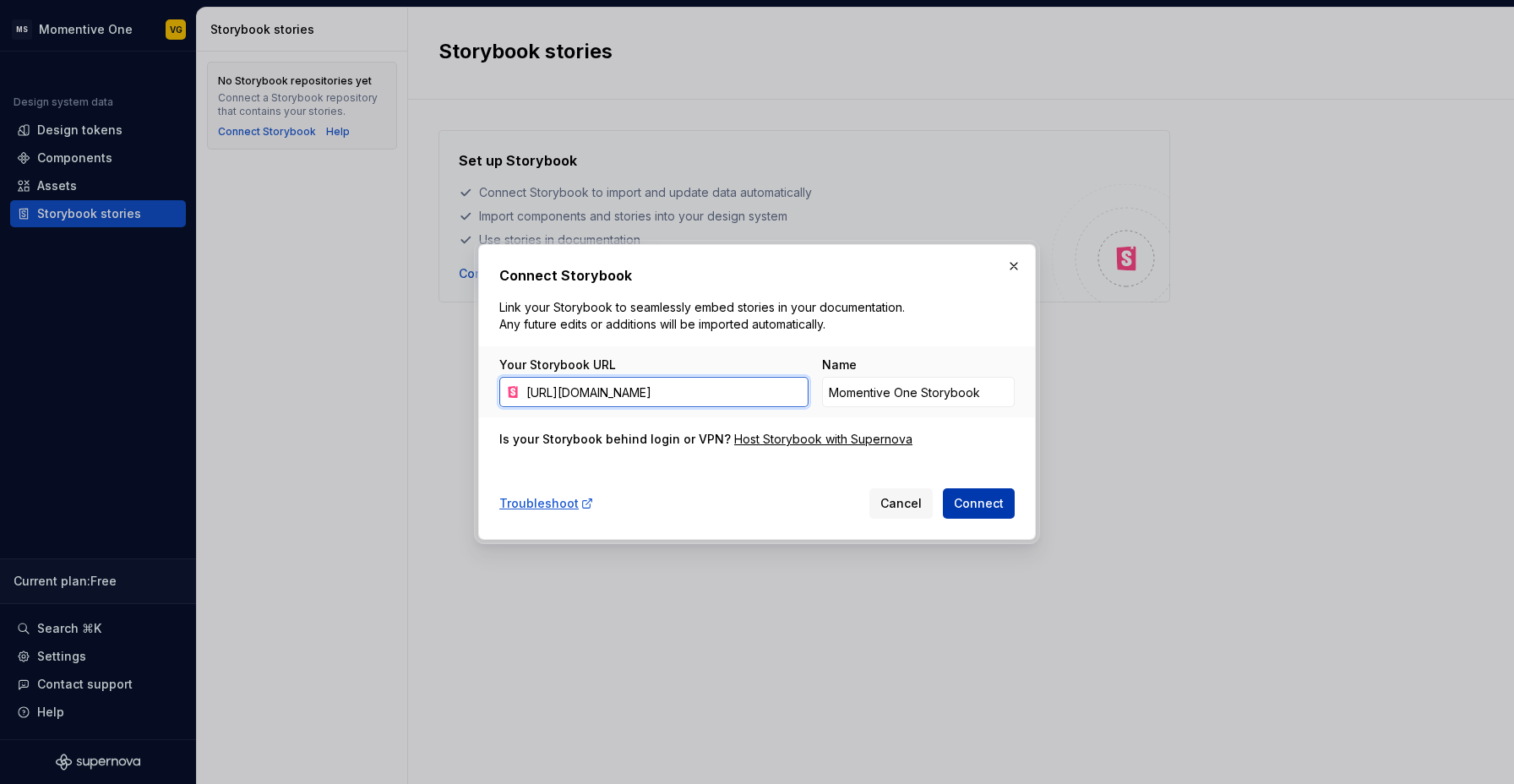
type input "[URL][DOMAIN_NAME]"
click at [977, 493] on button "Connect" at bounding box center [979, 503] width 72 height 30
click at [1022, 267] on button "button" at bounding box center [1014, 266] width 24 height 24
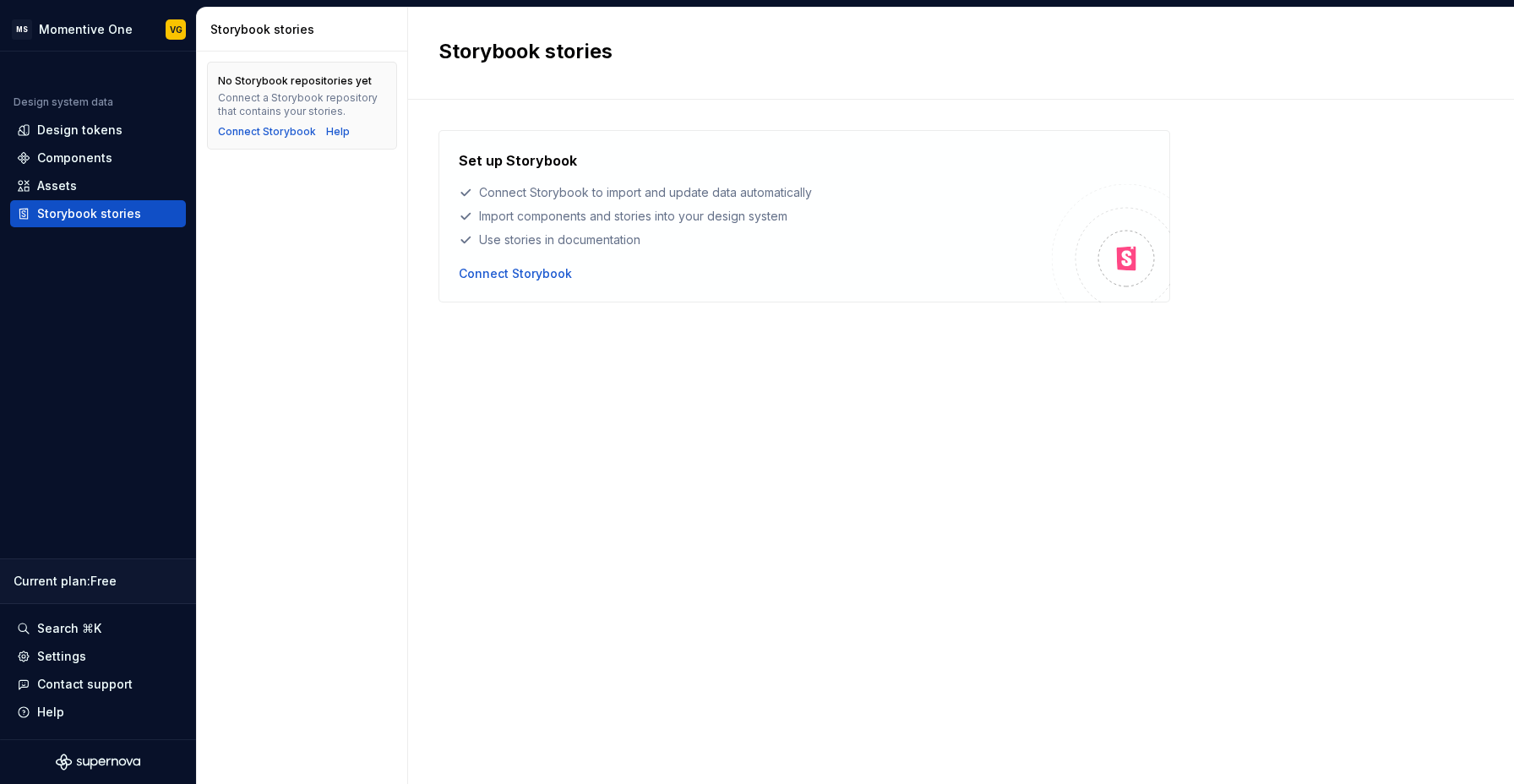
click at [717, 380] on div "Set up Storybook Connect Storybook to import and update data automatically Impo…" at bounding box center [961, 425] width 1045 height 590
